Goal: Transaction & Acquisition: Book appointment/travel/reservation

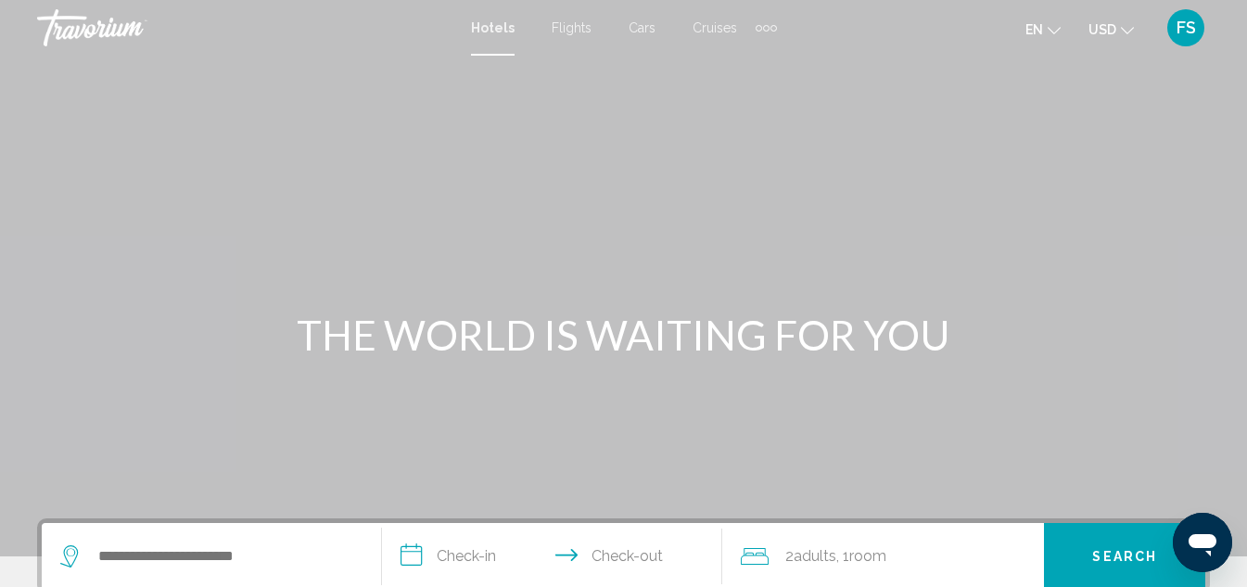
click at [712, 23] on span "Cruises" at bounding box center [715, 27] width 45 height 15
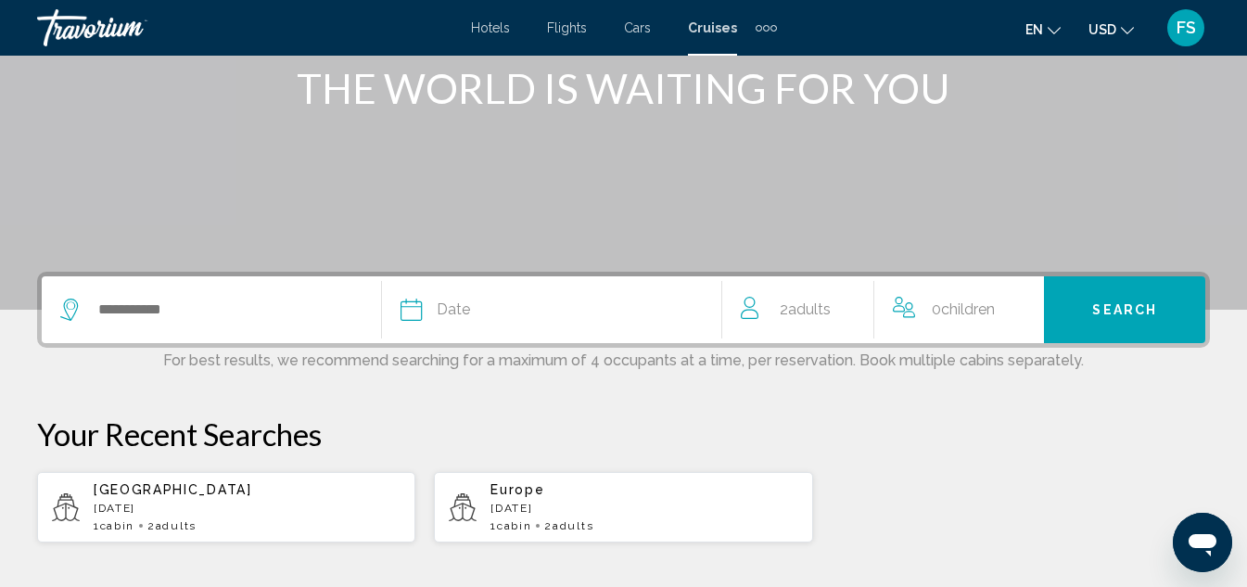
scroll to position [278, 0]
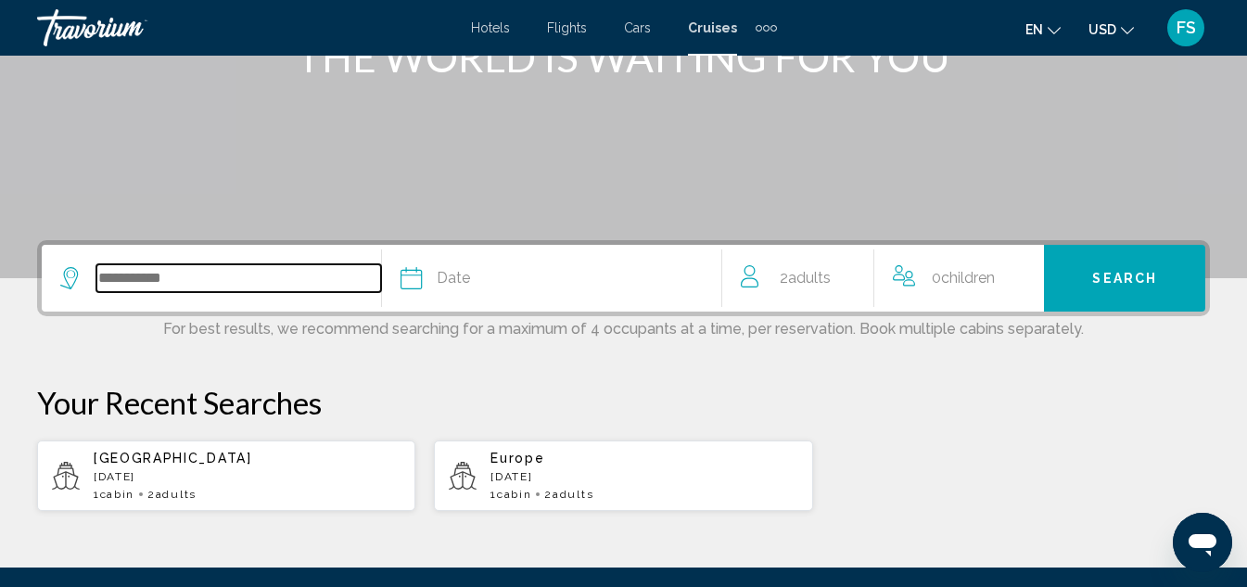
click at [267, 282] on input "Search widget" at bounding box center [238, 278] width 285 height 28
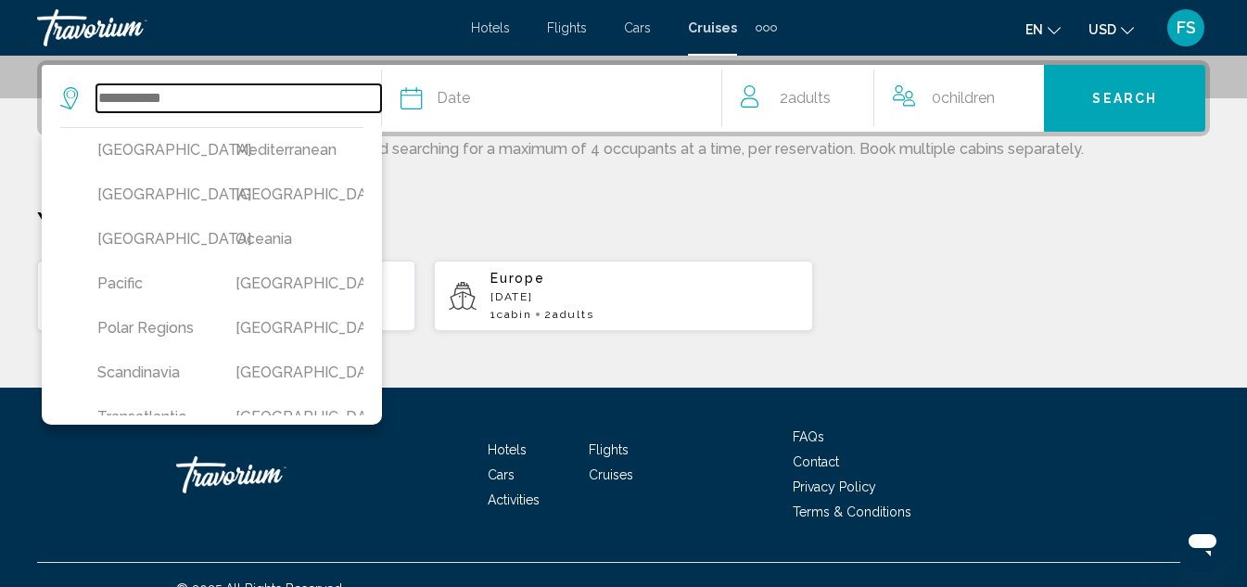
scroll to position [464, 0]
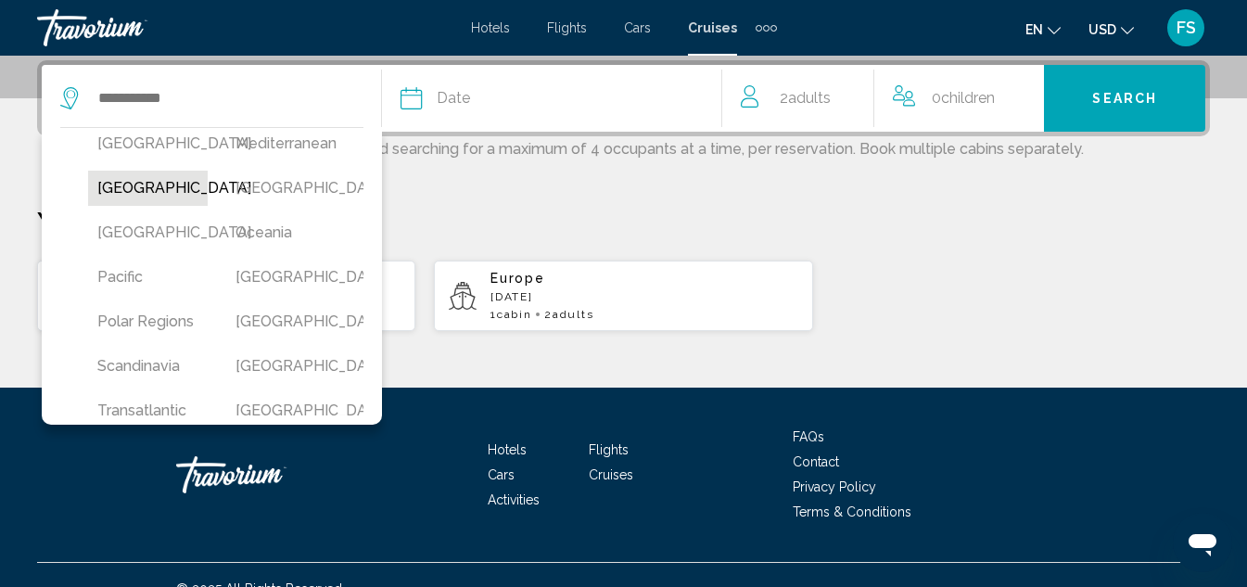
click at [111, 206] on button "[GEOGRAPHIC_DATA]" at bounding box center [148, 188] width 120 height 35
type input "******"
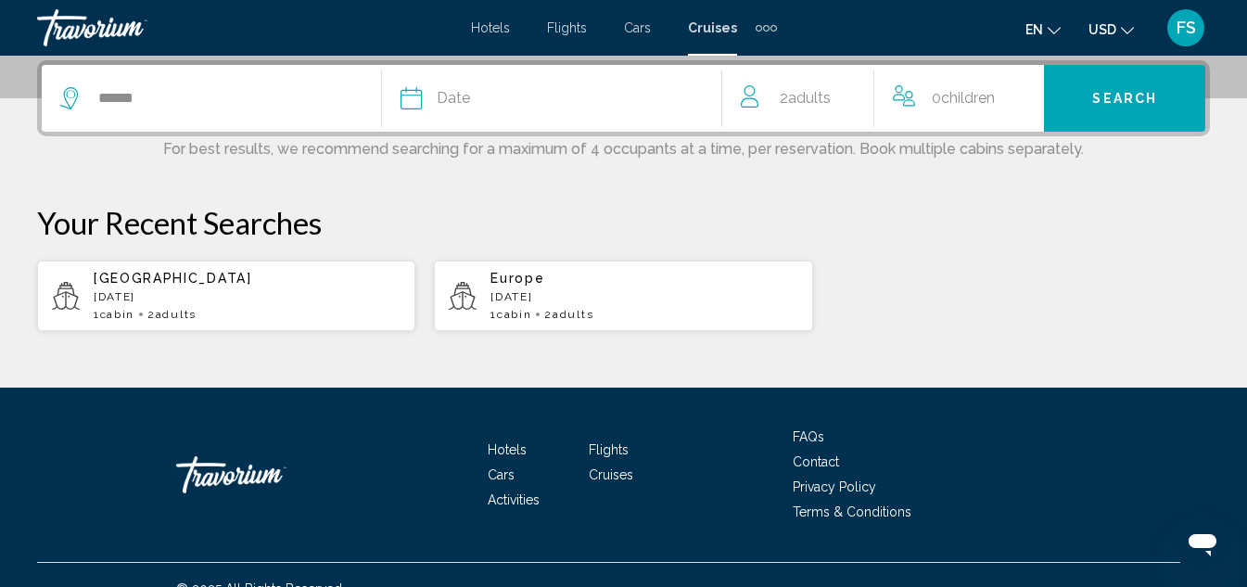
click at [566, 87] on div "Date" at bounding box center [561, 98] width 321 height 26
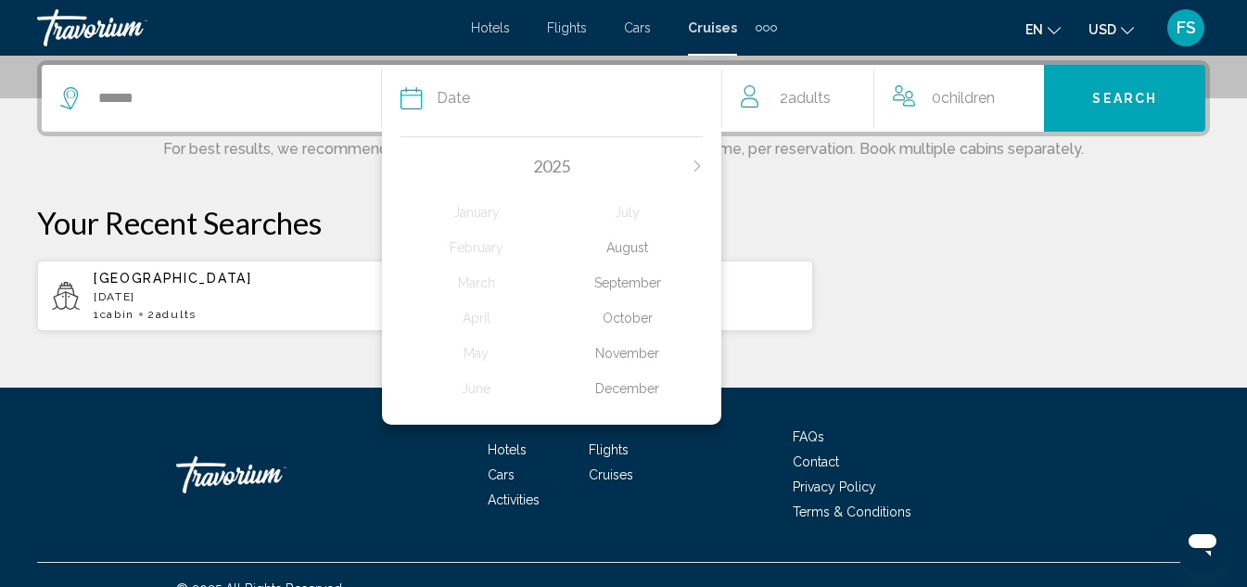
click at [629, 235] on div "August" at bounding box center [627, 247] width 151 height 33
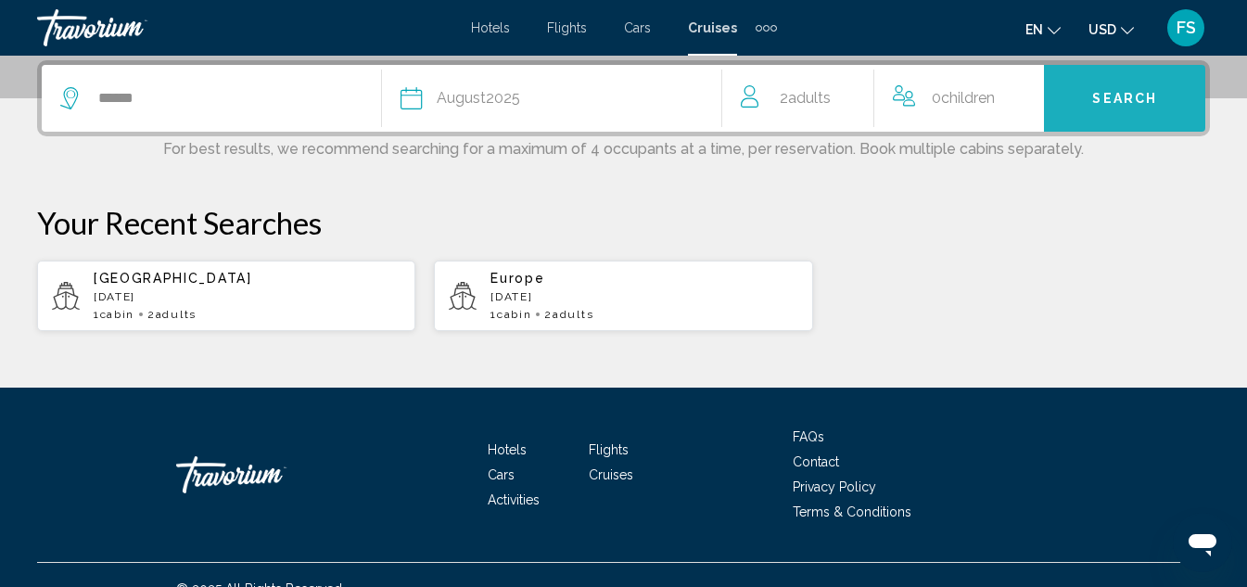
click at [1126, 87] on button "Search" at bounding box center [1124, 98] width 161 height 67
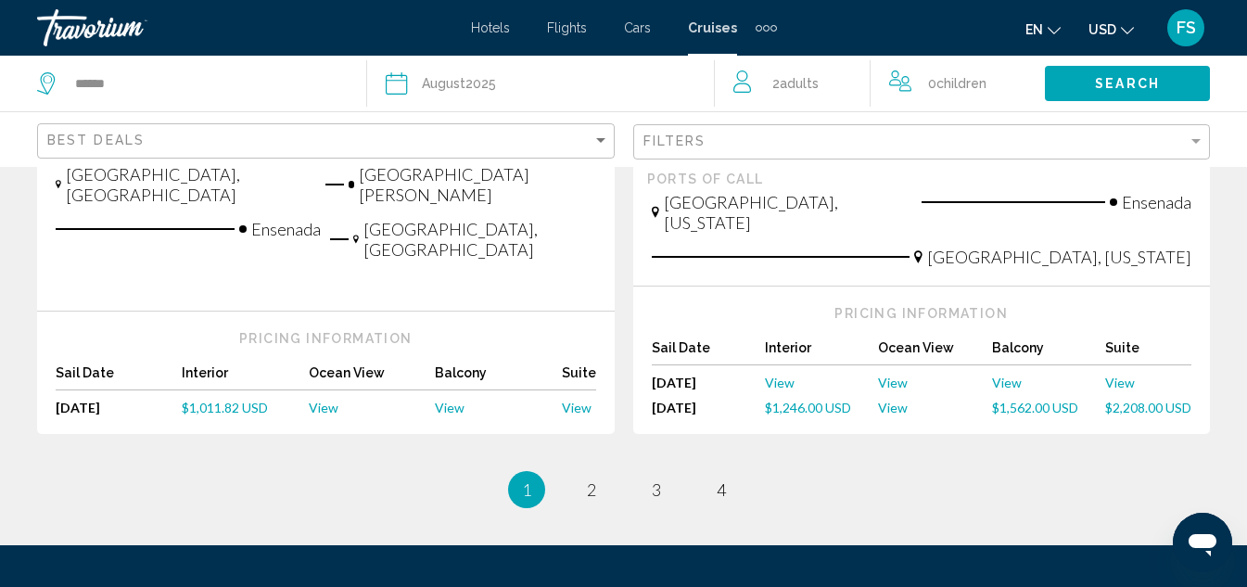
scroll to position [2312, 0]
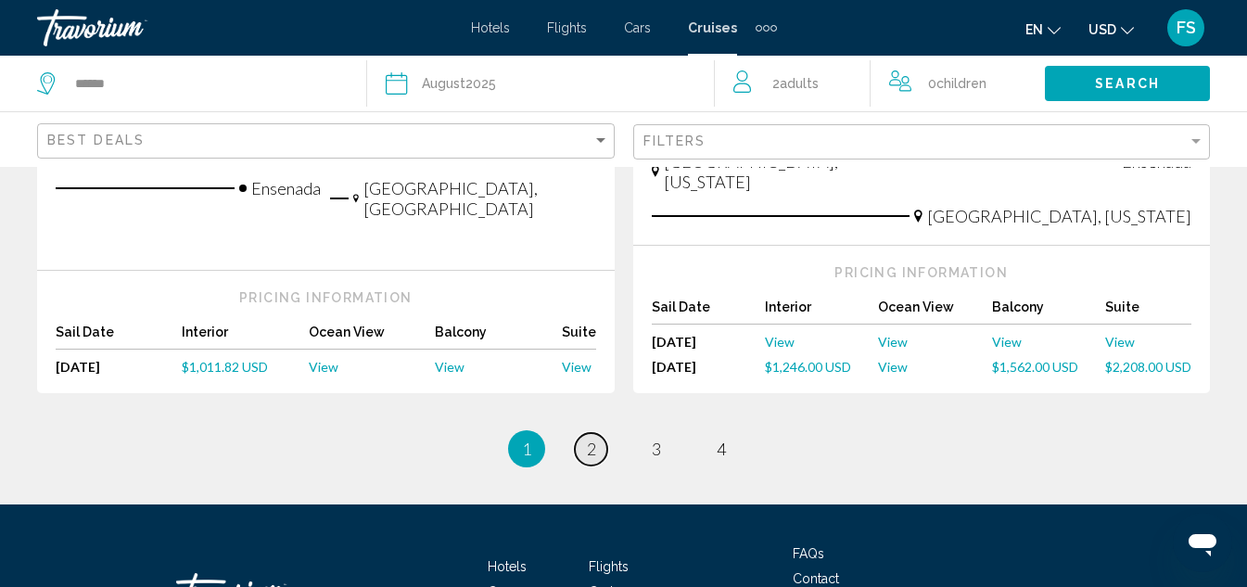
click at [592, 439] on span "2" at bounding box center [591, 449] width 9 height 20
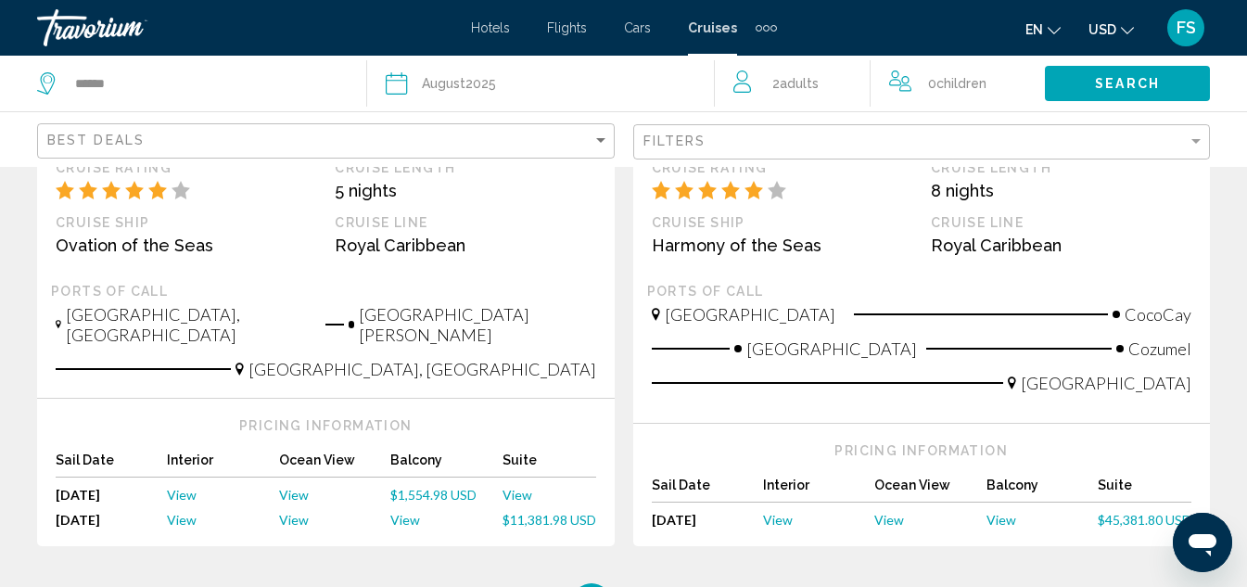
scroll to position [2225, 0]
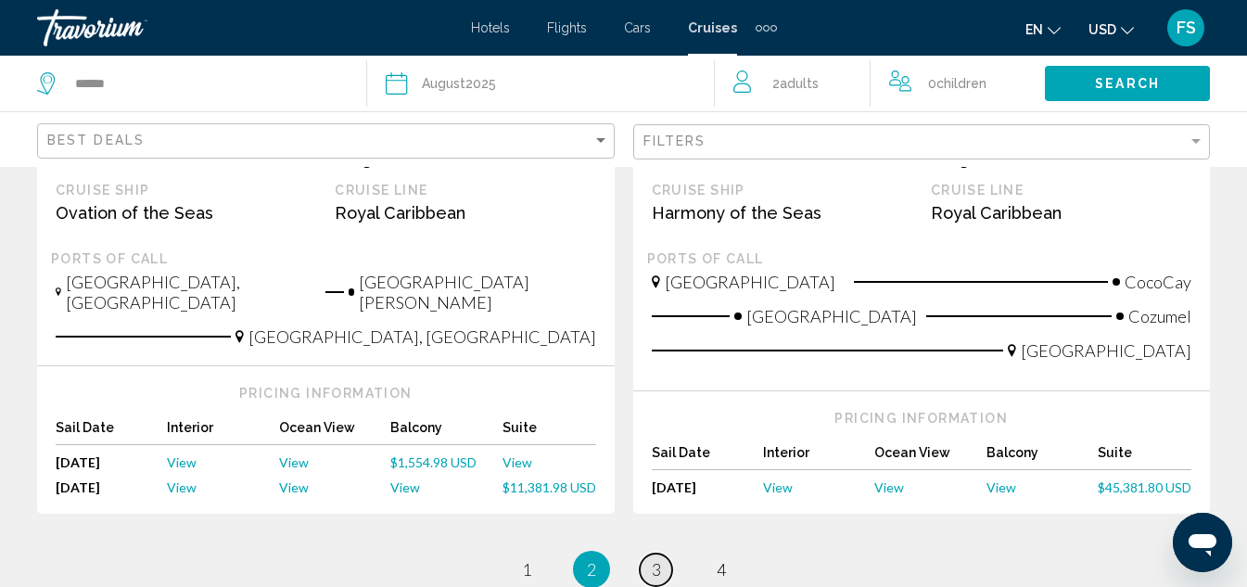
click at [655, 559] on span "3" at bounding box center [656, 569] width 9 height 20
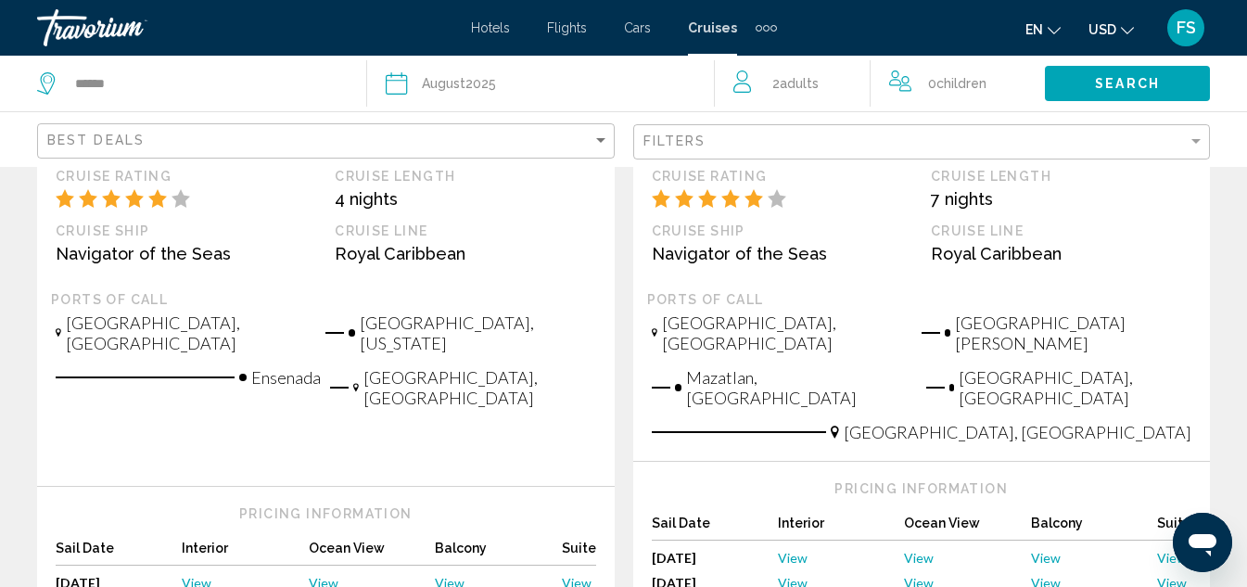
scroll to position [2225, 0]
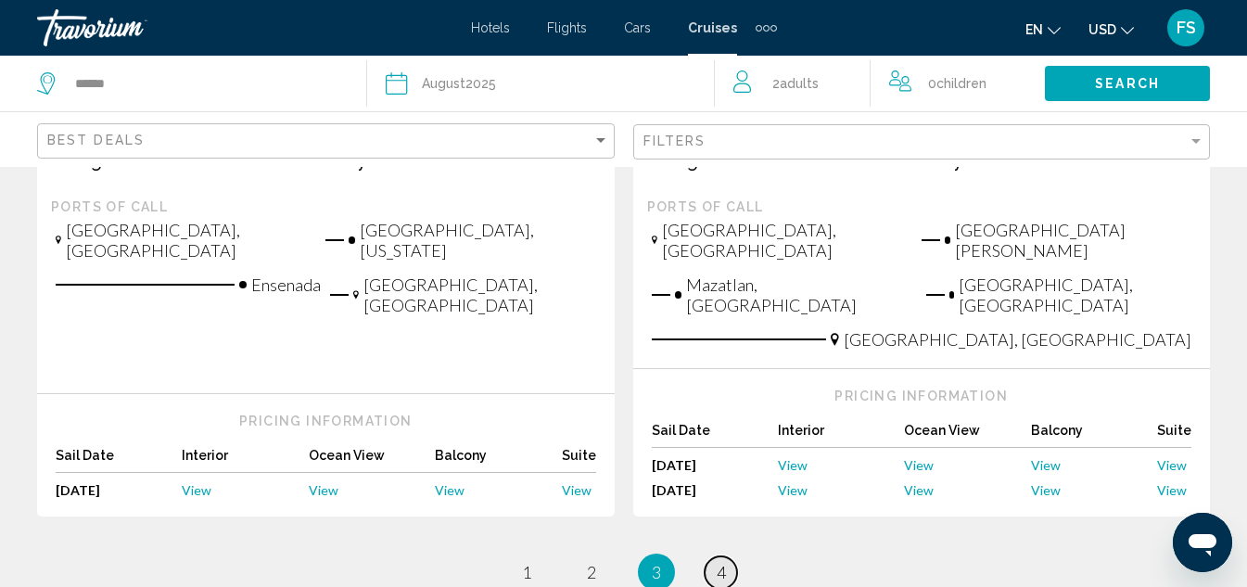
click at [729, 556] on link "page 4" at bounding box center [721, 572] width 32 height 32
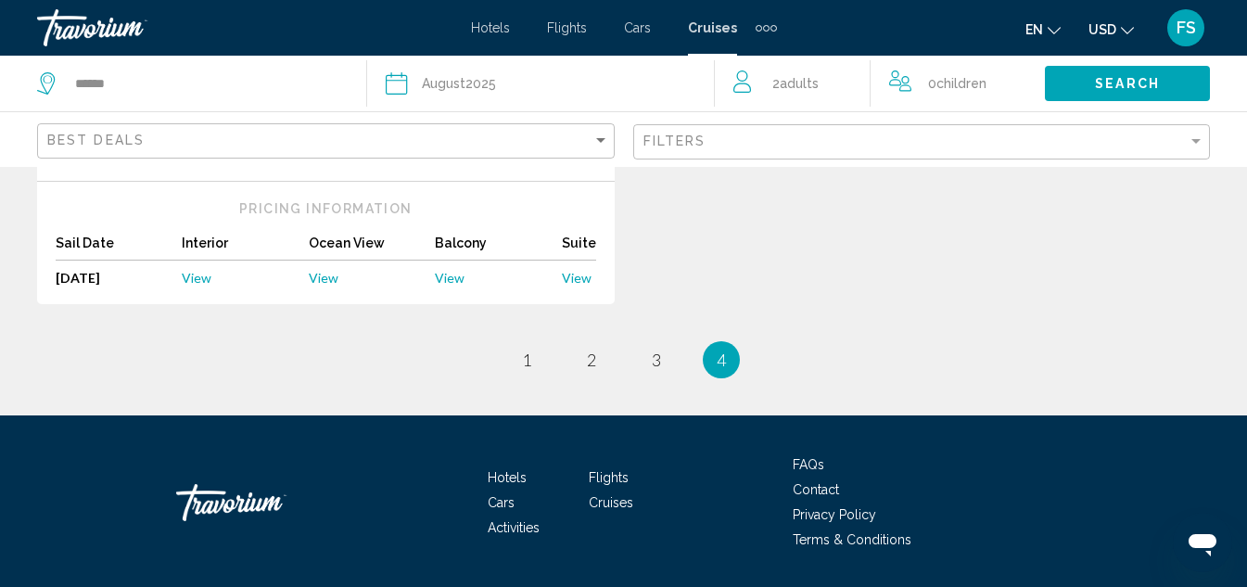
scroll to position [724, 0]
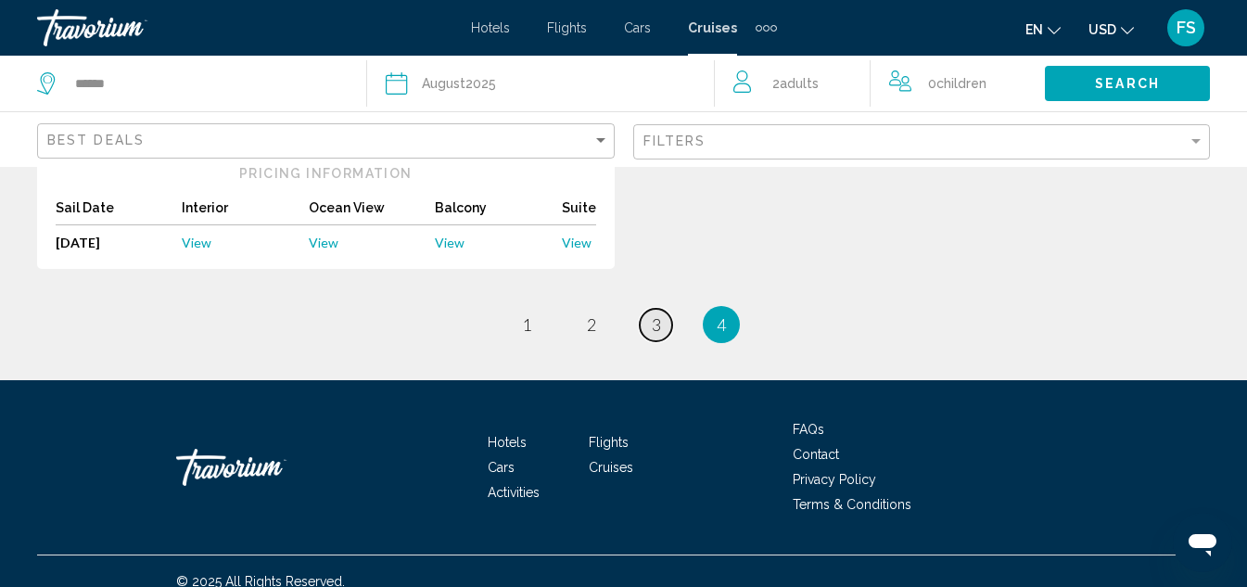
click at [660, 314] on span "3" at bounding box center [656, 324] width 9 height 20
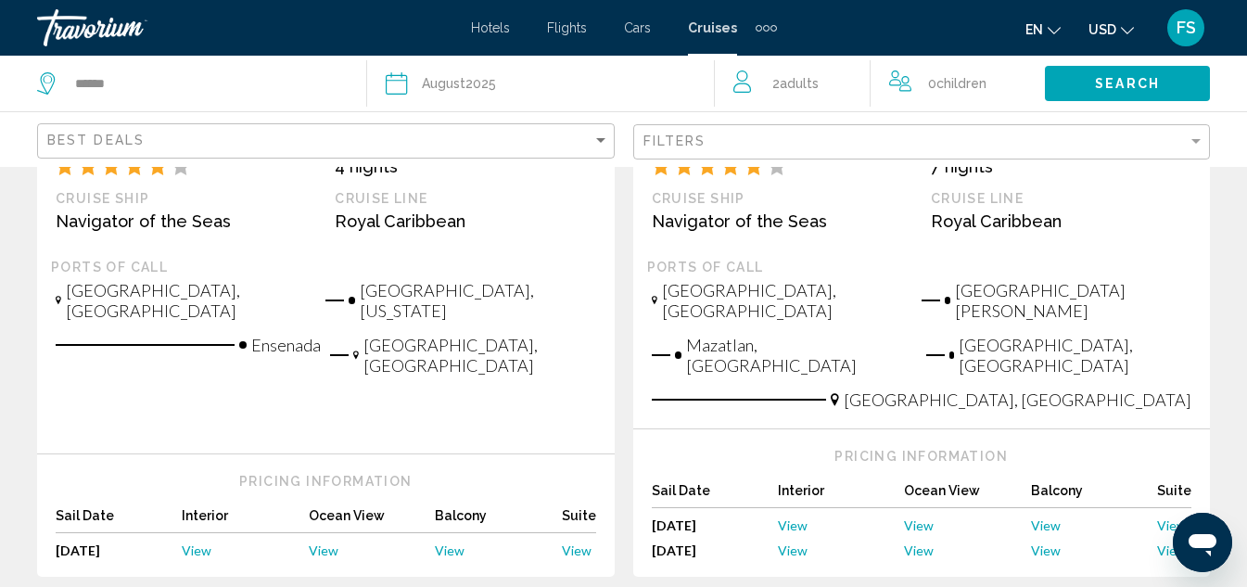
scroll to position [2132, 0]
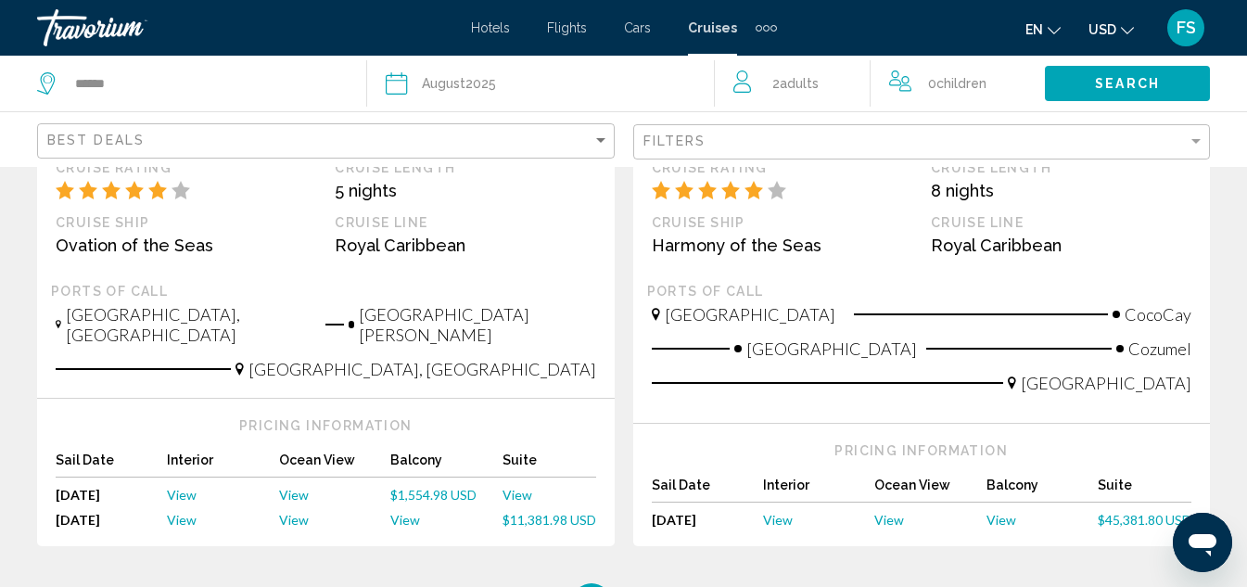
scroll to position [2225, 0]
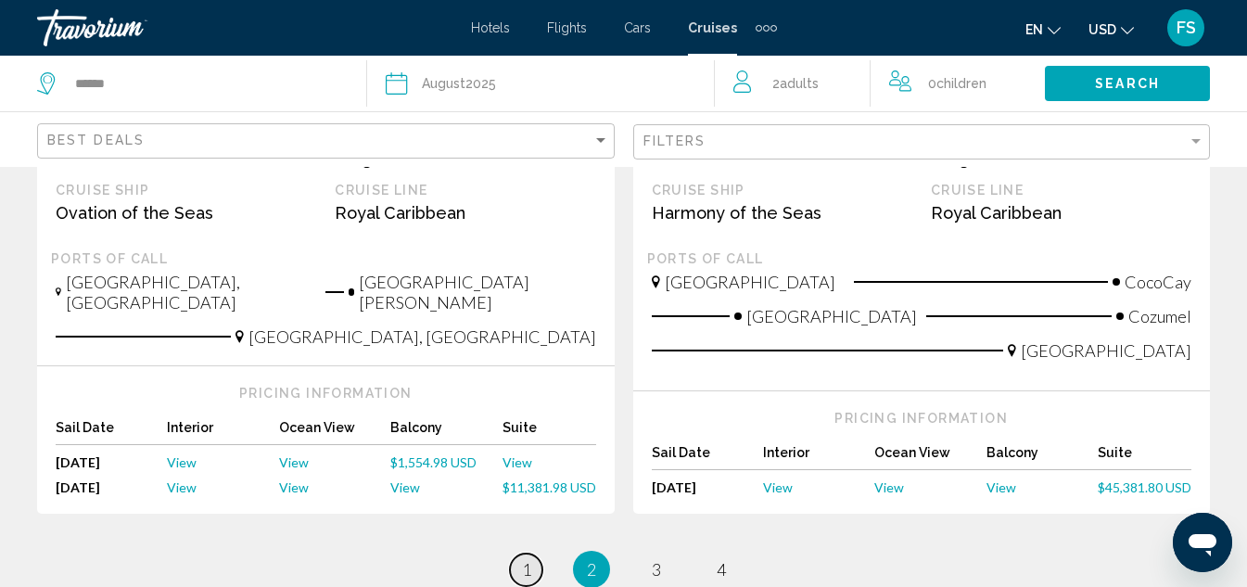
click at [528, 559] on span "1" at bounding box center [526, 569] width 9 height 20
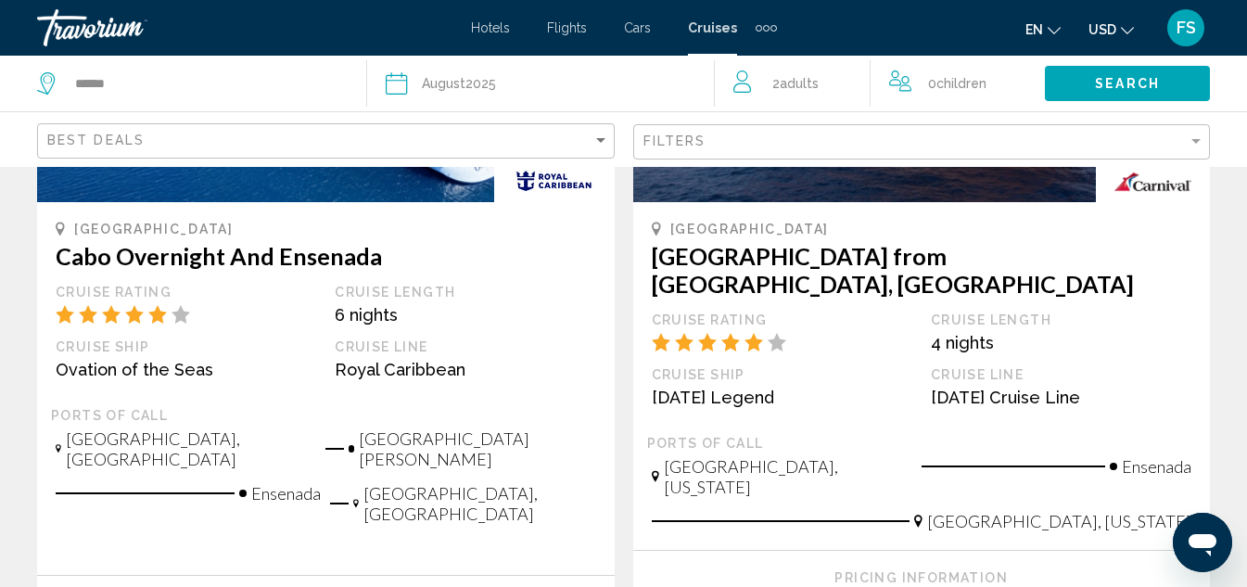
scroll to position [2040, 0]
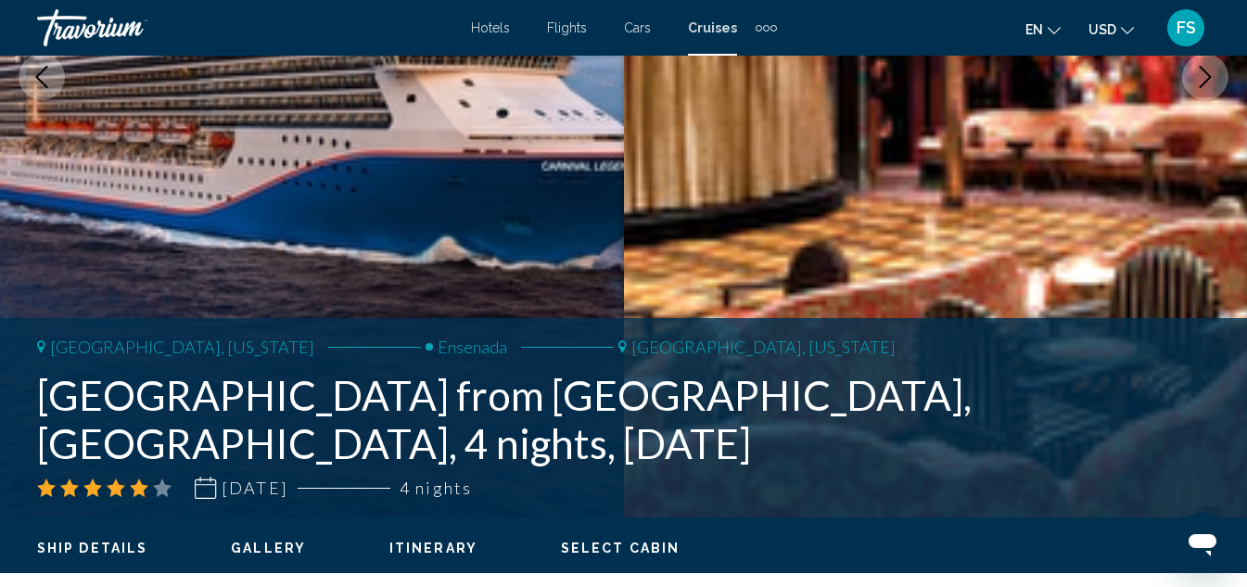
scroll to position [388, 0]
